Goal: Find specific page/section: Find specific page/section

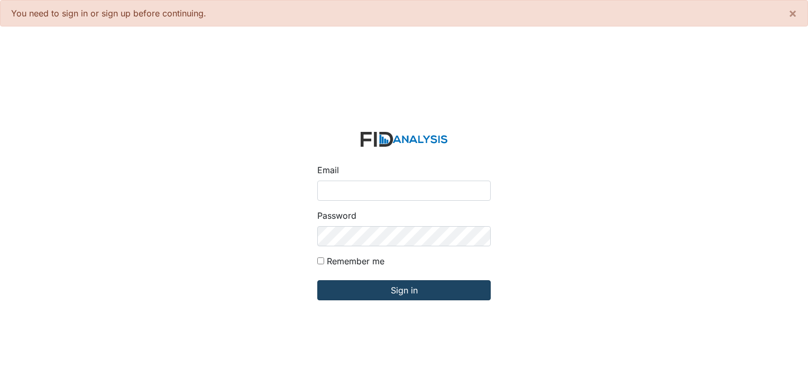
type input "[PERSON_NAME][EMAIL_ADDRESS][DOMAIN_NAME]"
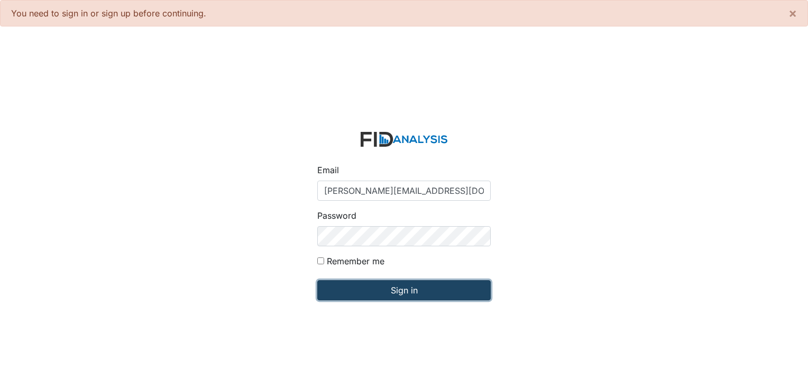
click at [370, 291] on input "Sign in" at bounding box center [404, 290] width 174 height 20
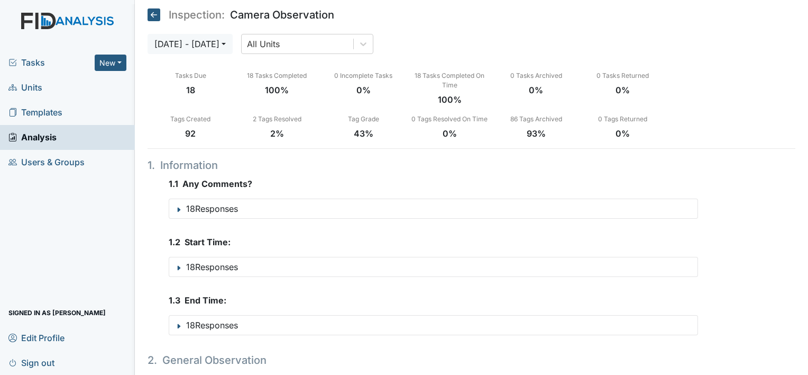
click at [36, 88] on span "Units" at bounding box center [25, 87] width 34 height 16
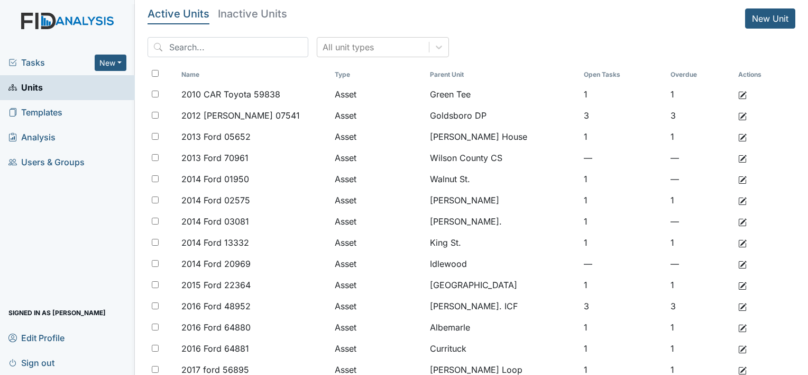
click at [249, 15] on h5 "Inactive Units" at bounding box center [252, 13] width 69 height 11
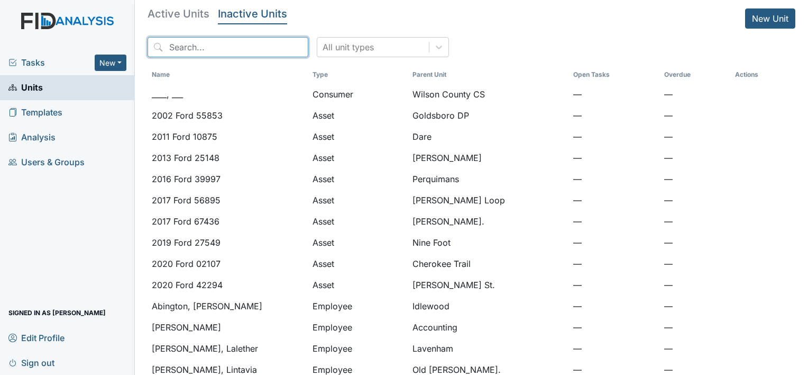
click at [197, 51] on input "search" at bounding box center [228, 47] width 161 height 20
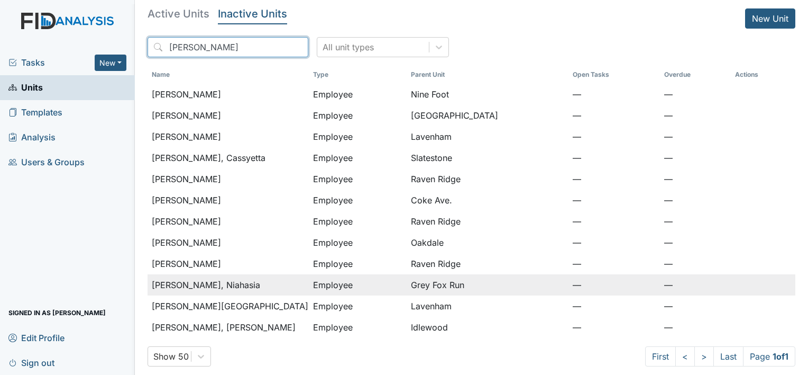
type input "ward"
click at [201, 286] on span "[PERSON_NAME], Niahasia" at bounding box center [206, 284] width 108 height 13
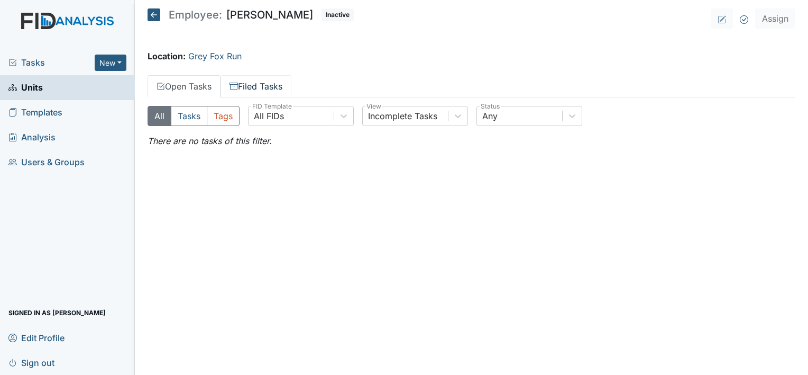
click at [277, 87] on link "Filed Tasks" at bounding box center [256, 86] width 71 height 22
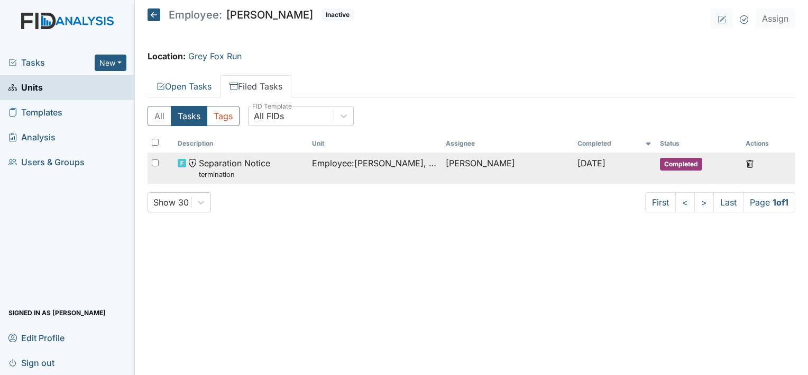
click at [247, 168] on span "Separation Notice termination" at bounding box center [234, 168] width 71 height 23
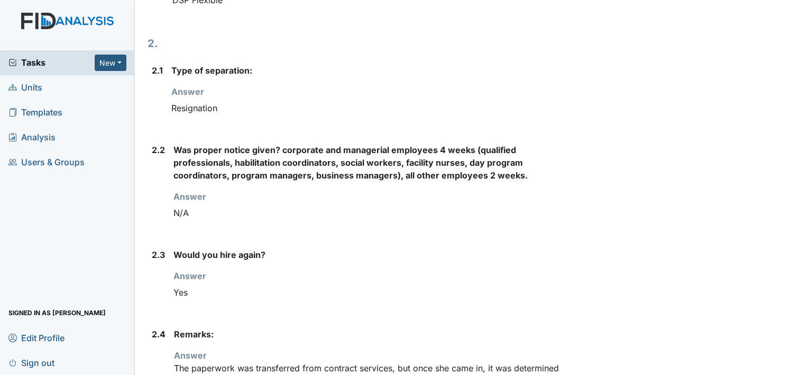
scroll to position [498, 0]
